Goal: Information Seeking & Learning: Check status

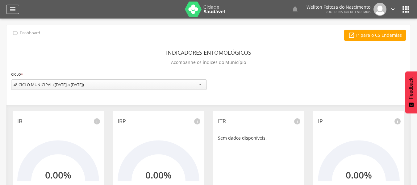
click at [12, 9] on icon "" at bounding box center [12, 9] width 7 height 7
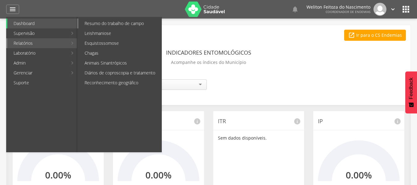
click at [107, 20] on link "Resumo do trabalho de campo" at bounding box center [119, 24] width 83 height 10
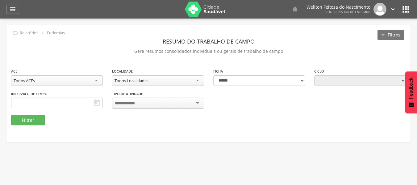
type input "**********"
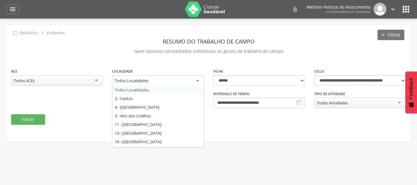
click at [197, 80] on div "Todos Localidades" at bounding box center [158, 80] width 92 height 11
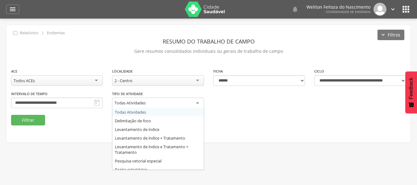
click at [198, 101] on div "Todas Atividades" at bounding box center [158, 102] width 92 height 11
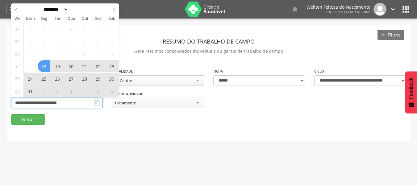
click at [79, 103] on input "**********" at bounding box center [57, 102] width 92 height 10
click at [115, 10] on icon at bounding box center [113, 10] width 4 height 4
select select "*"
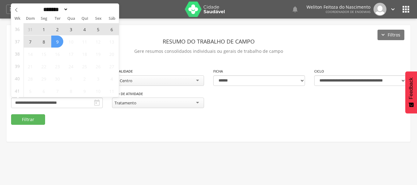
click at [56, 42] on span "9" at bounding box center [57, 41] width 12 height 12
type input "**********"
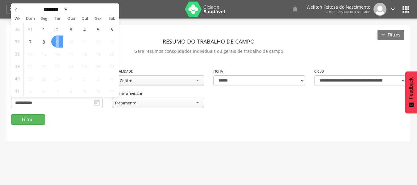
click at [56, 42] on span "9" at bounding box center [57, 41] width 12 height 12
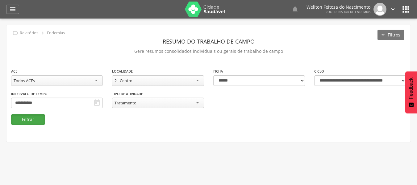
click at [27, 117] on button "Filtrar" at bounding box center [28, 119] width 34 height 10
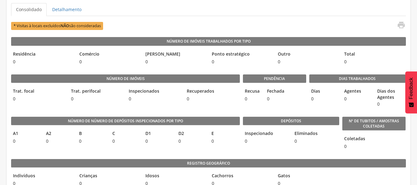
scroll to position [0, 0]
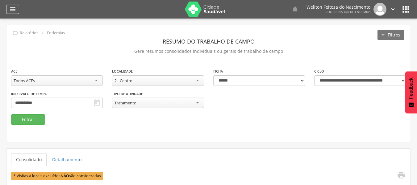
click at [12, 8] on icon "" at bounding box center [12, 9] width 7 height 7
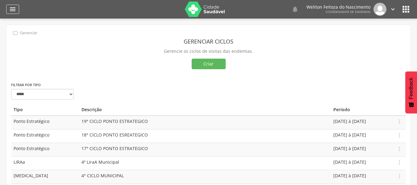
click at [14, 7] on icon "" at bounding box center [12, 9] width 7 height 7
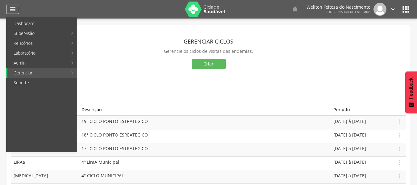
click at [12, 9] on icon "" at bounding box center [12, 9] width 7 height 7
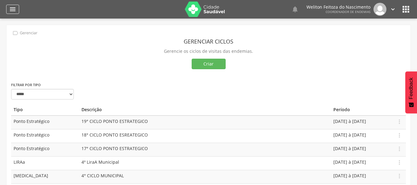
click at [11, 10] on icon "" at bounding box center [12, 9] width 7 height 7
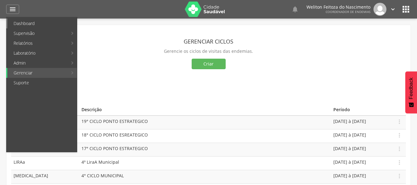
click at [19, 24] on link "Dashboard" at bounding box center [41, 24] width 69 height 10
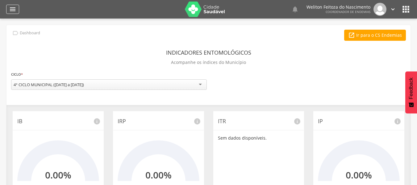
click at [12, 9] on icon "" at bounding box center [12, 9] width 7 height 7
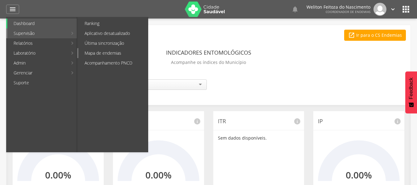
click at [105, 53] on link "Mapa de endemias" at bounding box center [112, 53] width 69 height 10
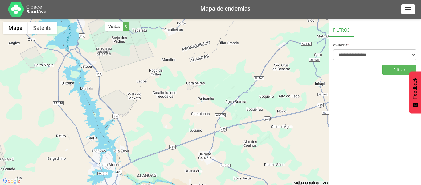
click at [235, 101] on div at bounding box center [210, 102] width 421 height 166
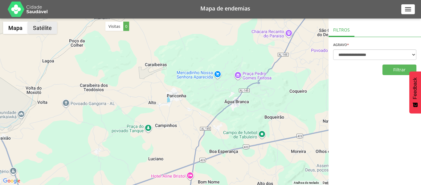
click at [43, 27] on button "Satélite" at bounding box center [42, 28] width 29 height 12
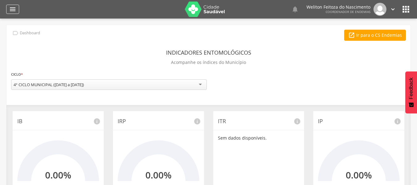
click at [12, 8] on icon "" at bounding box center [12, 9] width 7 height 7
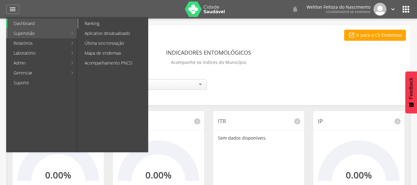
click at [96, 24] on link "Ranking" at bounding box center [112, 24] width 69 height 10
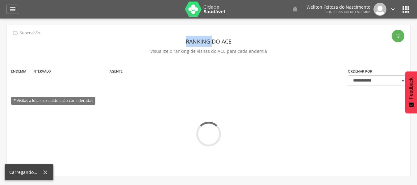
click at [96, 24] on div " Usuários  Perfil do Usuário ROBIN RODRIGUES OLIVEIRA DA SILVA CPF: 000.000.0…" at bounding box center [208, 111] width 417 height 185
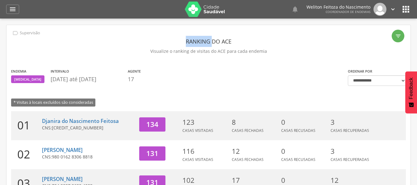
click at [126, 37] on header "Ranking do ACE" at bounding box center [208, 41] width 394 height 11
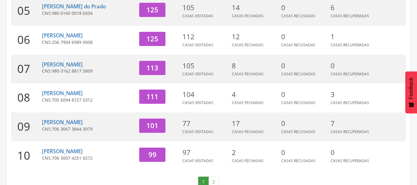
scroll to position [244, 0]
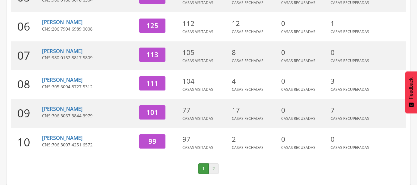
click at [213, 168] on link "2" at bounding box center [213, 168] width 10 height 10
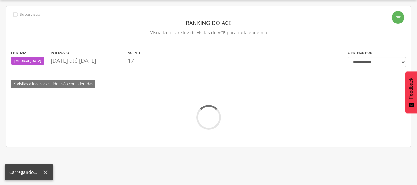
click at [213, 168] on div " Usuários  Perfil do Usuário ROBIN RODRIGUES OLIVEIRA DA SILVA CPF: 000.000.0…" at bounding box center [208, 92] width 417 height 185
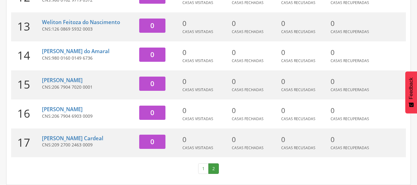
click at [213, 168] on link "2" at bounding box center [213, 168] width 10 height 10
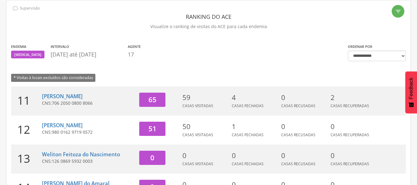
scroll to position [0, 0]
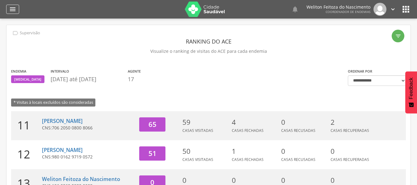
click at [13, 6] on icon "" at bounding box center [12, 9] width 7 height 7
